Goal: Task Accomplishment & Management: Complete application form

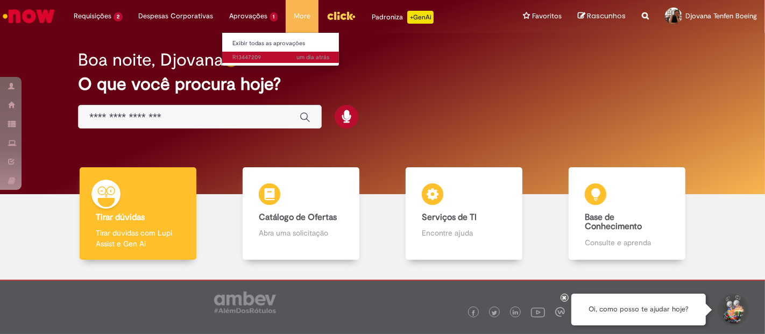
click at [257, 55] on span "um dia atrás um dia atrás R13447209" at bounding box center [281, 57] width 97 height 9
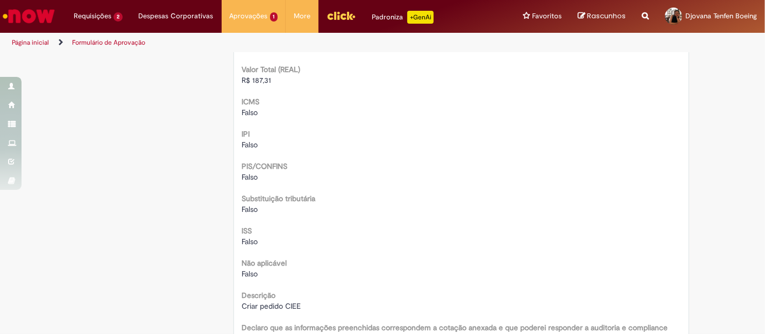
scroll to position [1314, 0]
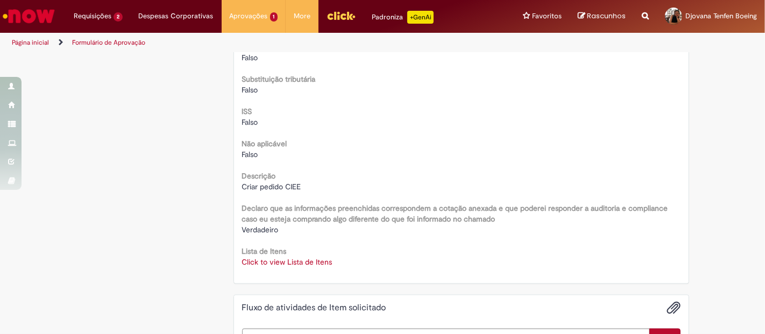
click at [259, 264] on link "Click to view Lista de Itens" at bounding box center [287, 262] width 90 height 10
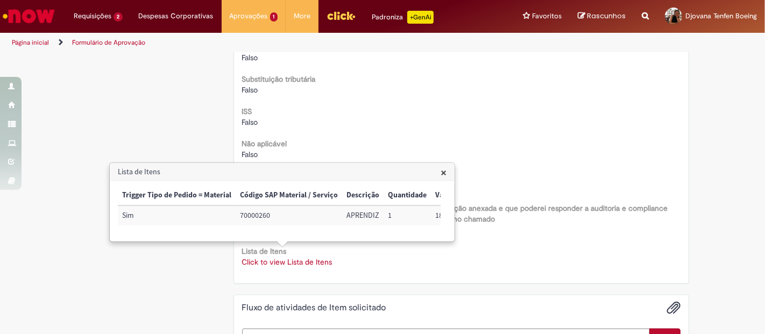
drag, startPoint x: 232, startPoint y: 246, endPoint x: 322, endPoint y: 247, distance: 90.4
click at [322, 241] on div "× Trigger Tipo de Pedido = Material Código SAP Material / Serviço Descrição Qua…" at bounding box center [282, 211] width 344 height 60
click at [436, 176] on h3 "Lista de Itens" at bounding box center [282, 172] width 344 height 17
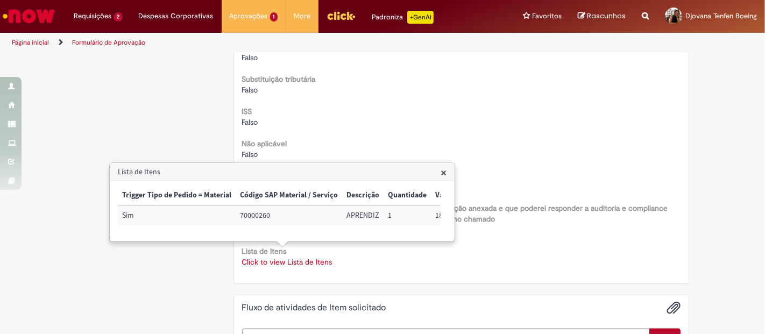
click at [444, 174] on span "×" at bounding box center [443, 172] width 6 height 15
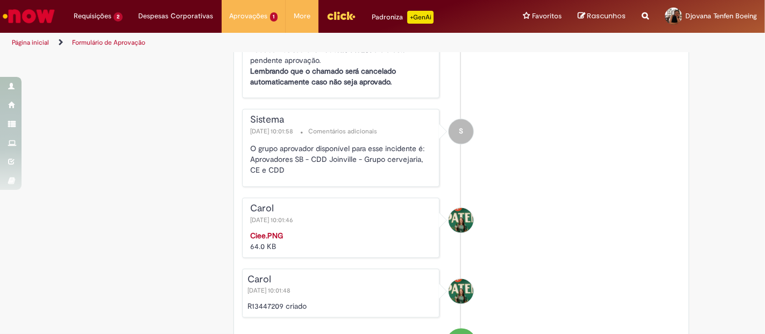
scroll to position [1733, 0]
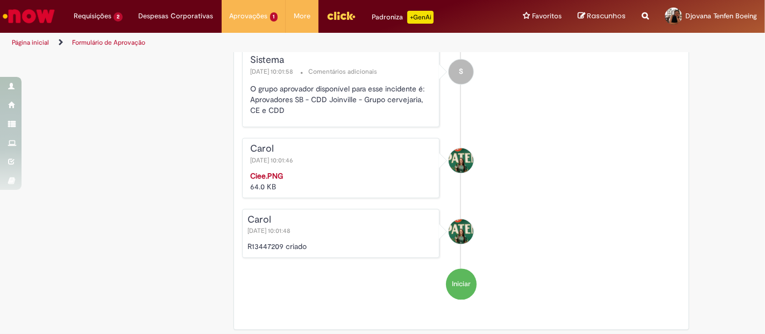
click at [338, 171] on img "Histórico de tíquete" at bounding box center [342, 171] width 183 height 0
click at [264, 181] on strong "Ciee.PNG" at bounding box center [267, 177] width 33 height 10
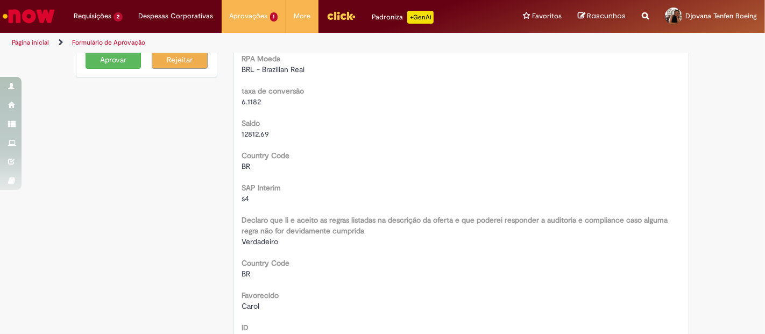
scroll to position [0, 0]
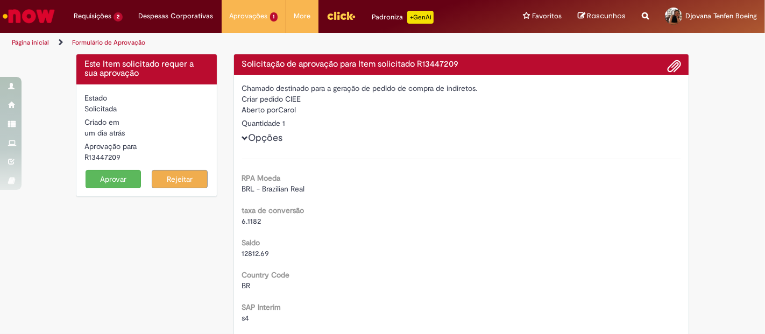
click at [118, 180] on button "Aprovar" at bounding box center [114, 179] width 56 height 18
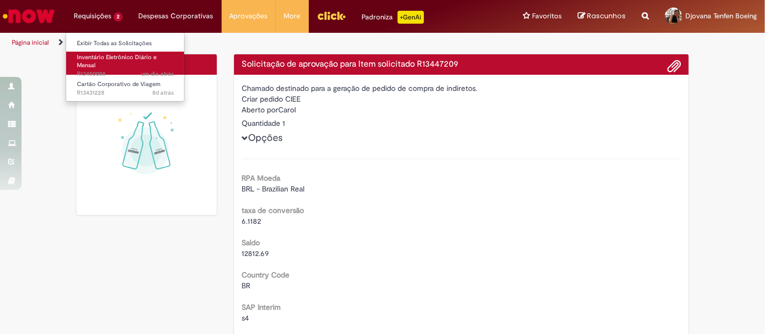
click at [130, 55] on span "Inventário Eletrônico Diário e Mensal" at bounding box center [117, 61] width 80 height 17
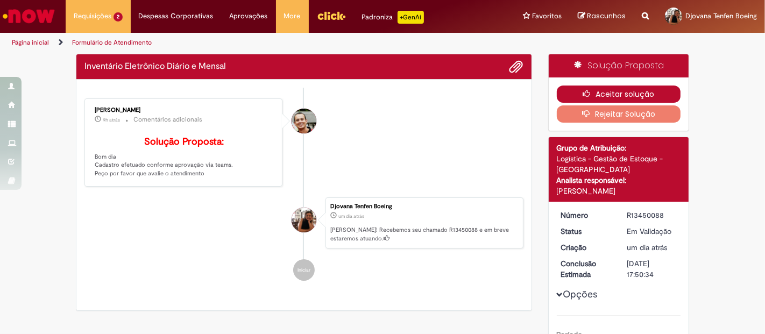
click at [635, 88] on button "Aceitar solução" at bounding box center [619, 94] width 124 height 17
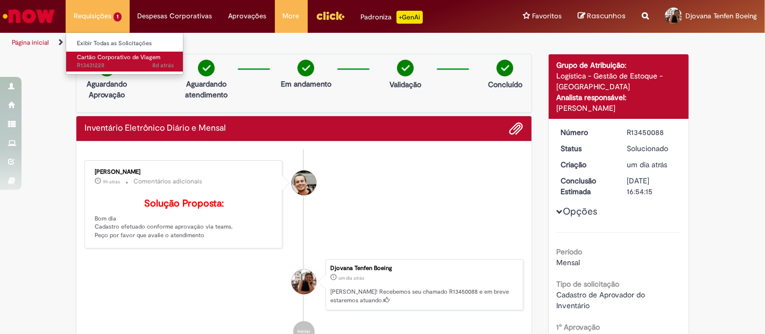
click at [114, 56] on span "Cartão Corporativo de Viagem" at bounding box center [118, 57] width 83 height 8
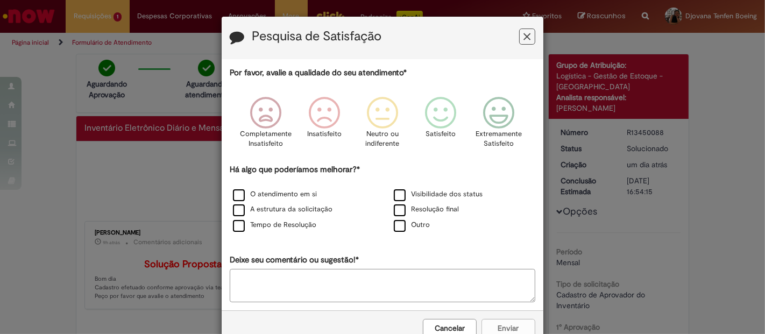
click at [638, 136] on div "Pesquisa de Satisfação Por favor, avalie a qualidade do seu atendimento* Comple…" at bounding box center [382, 167] width 765 height 334
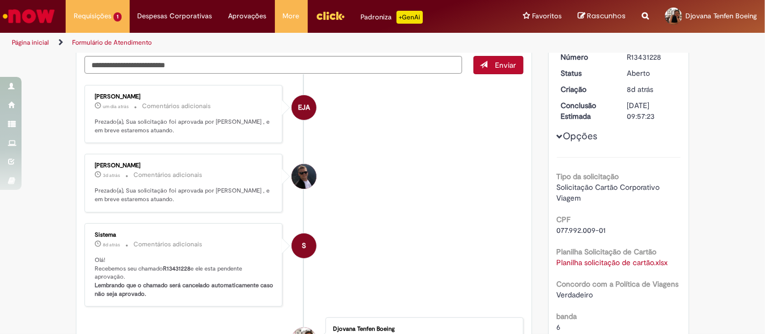
scroll to position [119, 0]
